Goal: Information Seeking & Learning: Learn about a topic

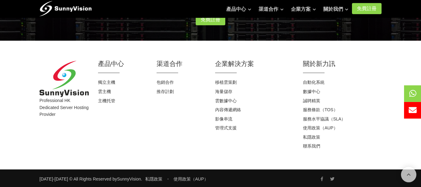
scroll to position [867, 0]
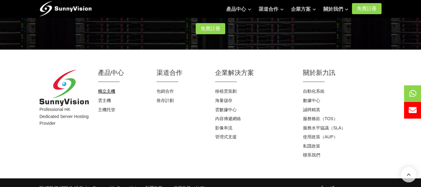
click at [111, 91] on link "獨立主機" at bounding box center [106, 91] width 17 height 5
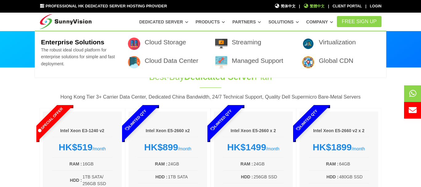
click at [311, 8] on span "繁體中文" at bounding box center [313, 6] width 21 height 6
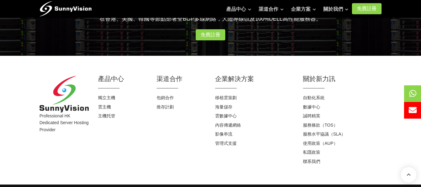
scroll to position [827, 0]
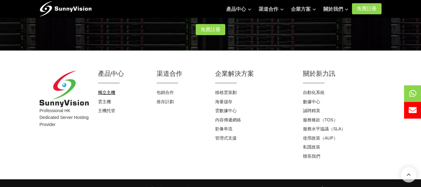
click at [107, 94] on link "獨立主機" at bounding box center [106, 92] width 17 height 5
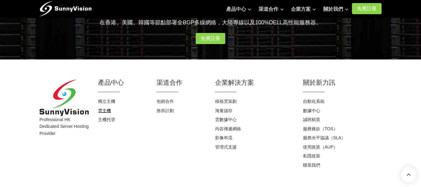
scroll to position [818, 0]
click at [108, 111] on link "雲主機" at bounding box center [104, 110] width 13 height 5
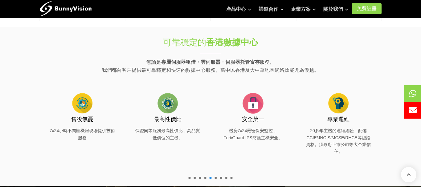
scroll to position [220, 0]
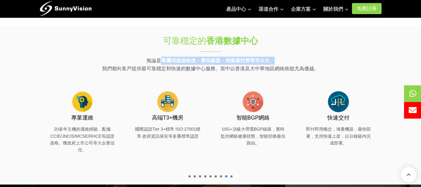
drag, startPoint x: 164, startPoint y: 61, endPoint x: 272, endPoint y: 63, distance: 107.2
click at [273, 63] on p "無論是 專屬伺服器租借・雲伺服器・伺服器托管寄存 服務。 我們都向客戶提供最可靠穩定和快速的數據中心服務。當中以香港及大中華地區網絡效能尤為優越。" at bounding box center [210, 65] width 342 height 16
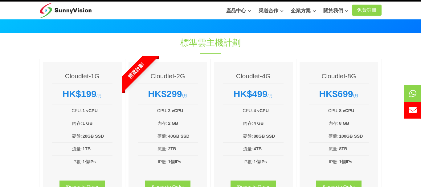
scroll to position [10, 0]
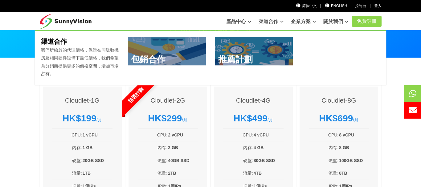
click at [159, 62] on link at bounding box center [167, 51] width 78 height 28
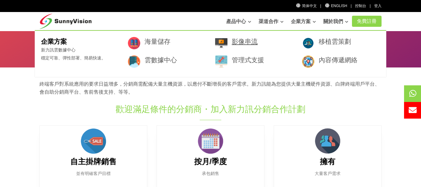
click at [253, 40] on link "影像串流" at bounding box center [245, 41] width 26 height 7
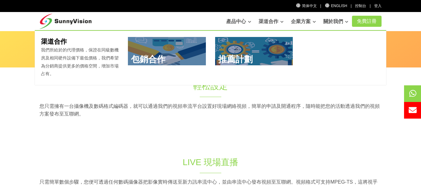
click at [241, 55] on link at bounding box center [254, 51] width 78 height 28
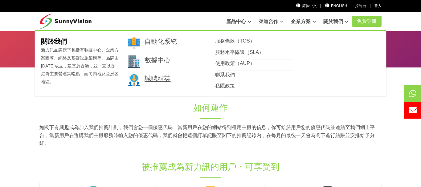
click at [153, 81] on link "誠聘精英" at bounding box center [157, 78] width 26 height 7
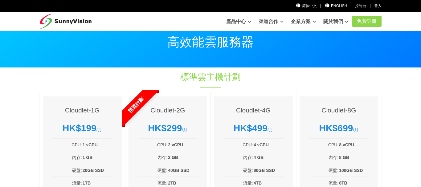
scroll to position [10, 0]
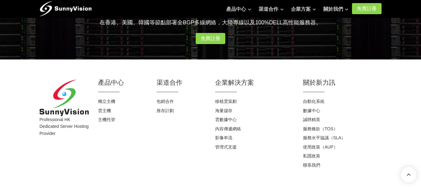
scroll to position [818, 0]
click at [162, 100] on link "包銷合作" at bounding box center [164, 101] width 17 height 5
click at [228, 102] on link "移植雲策劃" at bounding box center [226, 101] width 22 height 5
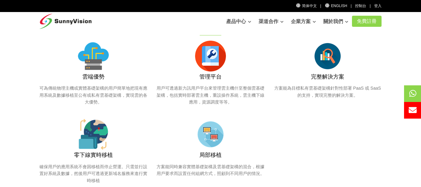
scroll to position [61, 0]
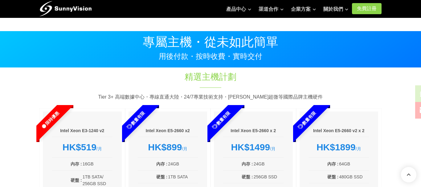
scroll to position [818, 0]
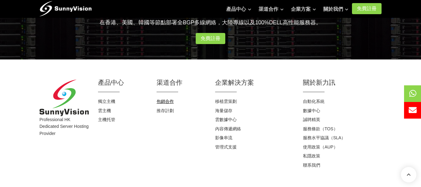
click at [163, 104] on link "包銷合作" at bounding box center [164, 101] width 17 height 5
